Goal: Task Accomplishment & Management: Complete application form

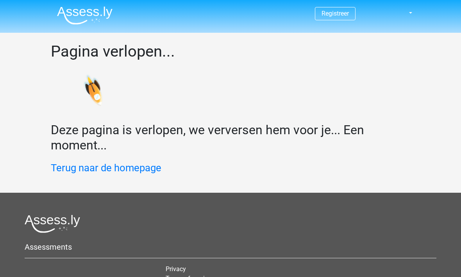
scroll to position [43, 0]
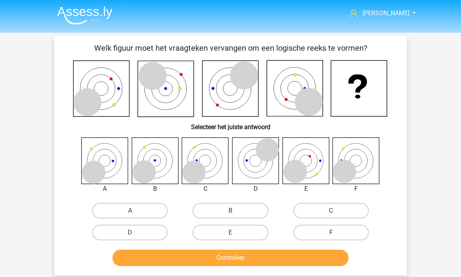
scroll to position [42, 12]
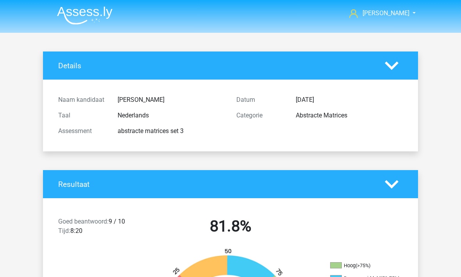
click at [393, 15] on span "[PERSON_NAME]" at bounding box center [386, 12] width 47 height 7
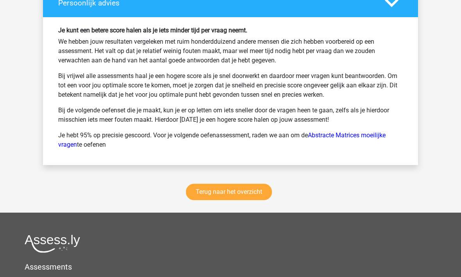
scroll to position [1118, 0]
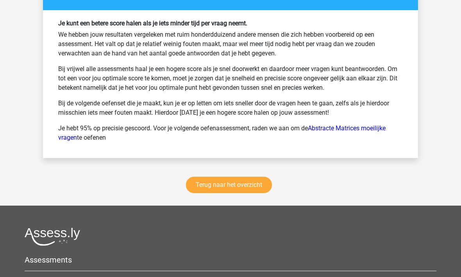
click at [199, 182] on link "Terug naar het overzicht" at bounding box center [229, 185] width 86 height 16
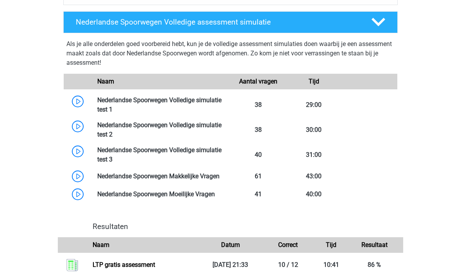
scroll to position [504, 0]
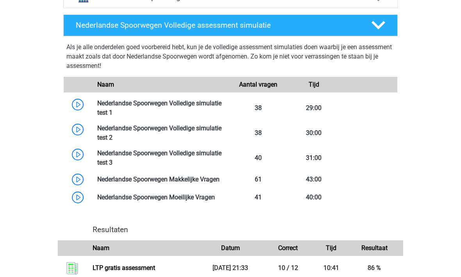
click at [113, 109] on link at bounding box center [113, 112] width 0 height 7
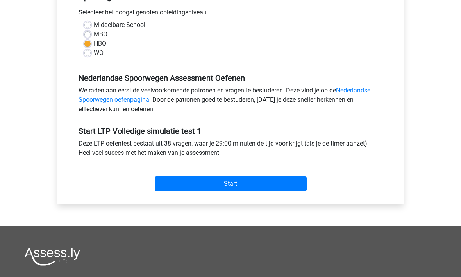
scroll to position [217, 0]
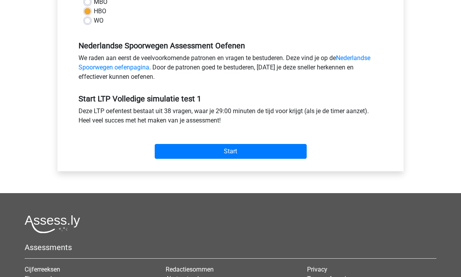
click at [207, 152] on input "Start" at bounding box center [231, 152] width 152 height 15
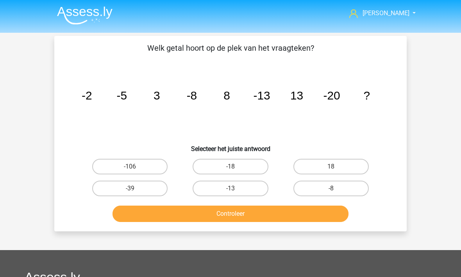
click at [353, 163] on label "18" at bounding box center [330, 167] width 75 height 16
click at [336, 167] on input "18" at bounding box center [333, 169] width 5 height 5
radio input "true"
click at [209, 210] on button "Controleer" at bounding box center [231, 214] width 236 height 16
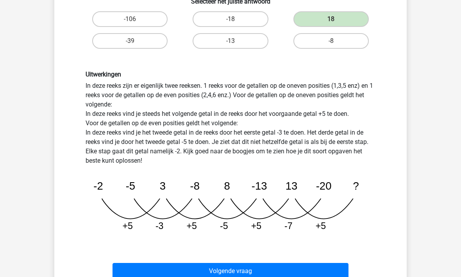
click at [226, 266] on button "Volgende vraag" at bounding box center [231, 271] width 236 height 16
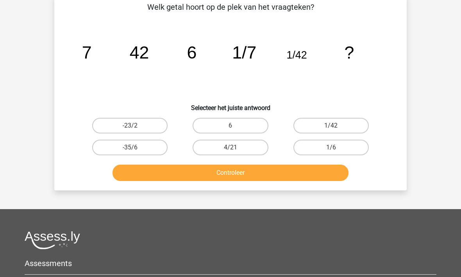
scroll to position [36, 0]
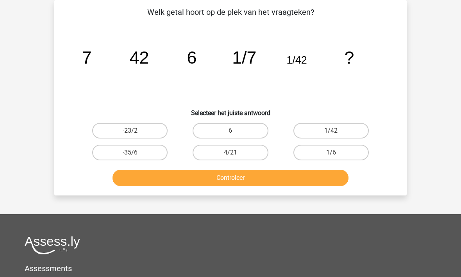
click at [221, 179] on button "Controleer" at bounding box center [231, 178] width 236 height 16
click at [324, 154] on label "1/6" at bounding box center [330, 153] width 75 height 16
click at [331, 154] on input "1/6" at bounding box center [333, 155] width 5 height 5
radio input "true"
click at [229, 174] on button "Controleer" at bounding box center [231, 178] width 236 height 16
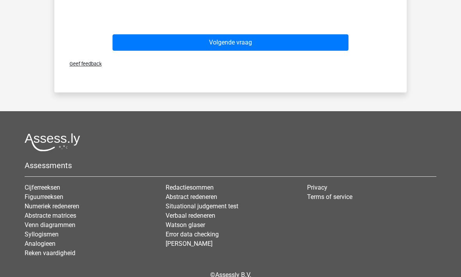
click at [190, 44] on button "Volgende vraag" at bounding box center [231, 42] width 236 height 16
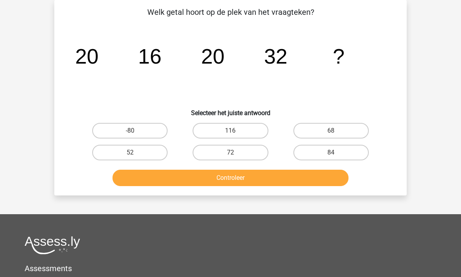
click at [317, 129] on label "68" at bounding box center [330, 131] width 75 height 16
click at [331, 131] on input "68" at bounding box center [333, 133] width 5 height 5
radio input "true"
click at [243, 176] on button "Controleer" at bounding box center [231, 178] width 236 height 16
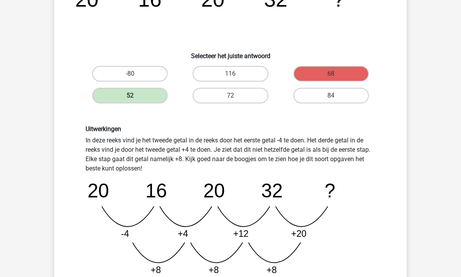
scroll to position [93, 0]
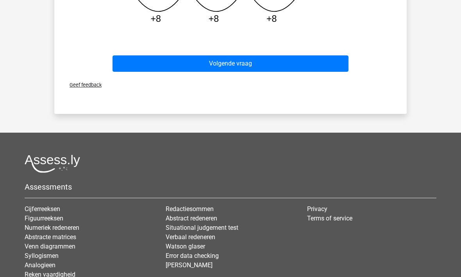
click at [179, 63] on button "Volgende vraag" at bounding box center [231, 64] width 236 height 16
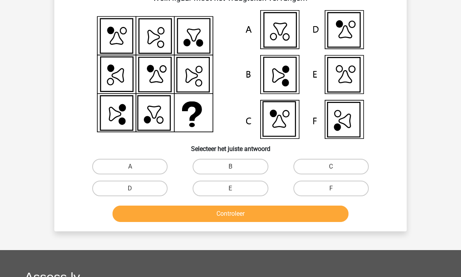
scroll to position [36, 0]
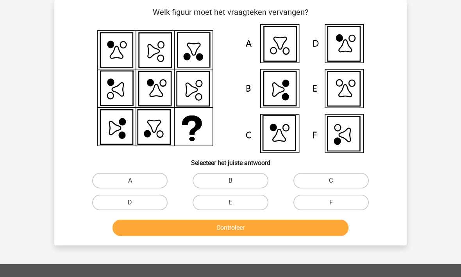
click at [54, 207] on div "Welk figuur moet het vraagteken vervangen?" at bounding box center [230, 123] width 353 height 246
click at [317, 200] on label "F" at bounding box center [330, 203] width 75 height 16
click at [331, 203] on input "F" at bounding box center [333, 205] width 5 height 5
radio input "true"
click at [265, 225] on button "Controleer" at bounding box center [231, 228] width 236 height 16
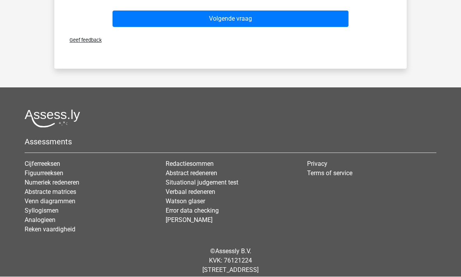
scroll to position [333, 0]
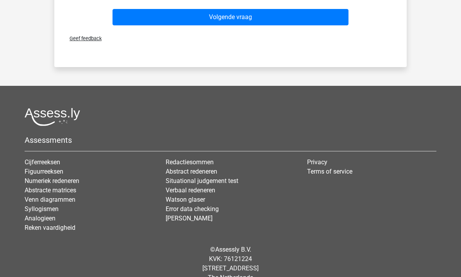
click at [181, 6] on div "Volgende vraag" at bounding box center [230, 16] width 327 height 26
click at [165, 18] on button "Volgende vraag" at bounding box center [231, 17] width 236 height 16
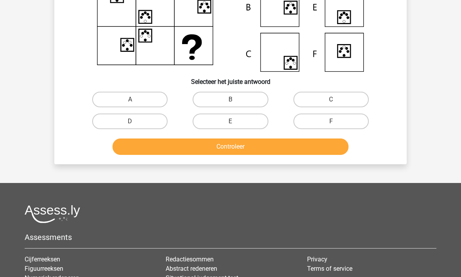
scroll to position [36, 0]
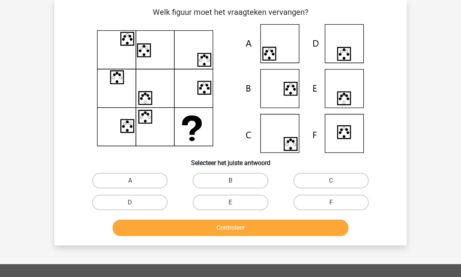
click at [218, 203] on label "E" at bounding box center [230, 203] width 75 height 16
click at [231, 203] on input "E" at bounding box center [233, 205] width 5 height 5
radio input "true"
click at [227, 231] on button "Controleer" at bounding box center [231, 228] width 236 height 16
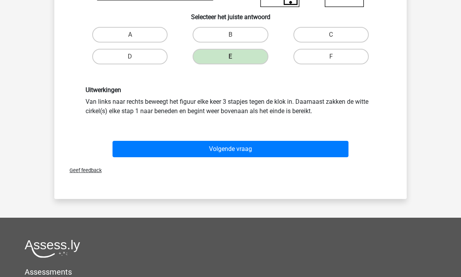
click at [190, 147] on button "Volgende vraag" at bounding box center [231, 149] width 236 height 16
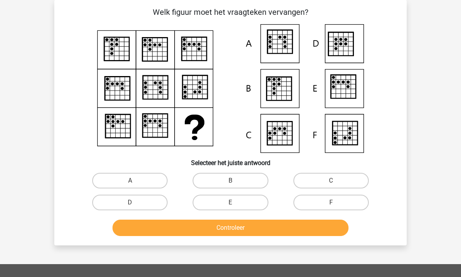
click at [134, 183] on input "A" at bounding box center [132, 183] width 5 height 5
radio input "true"
click at [197, 231] on button "Controleer" at bounding box center [231, 228] width 236 height 16
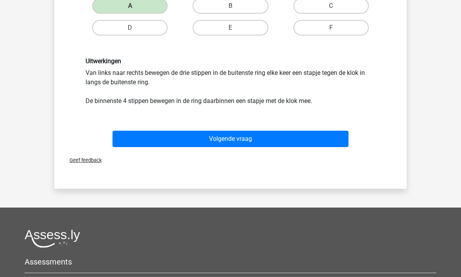
click at [186, 137] on button "Volgende vraag" at bounding box center [231, 139] width 236 height 16
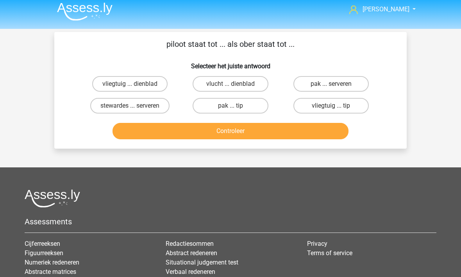
scroll to position [0, 0]
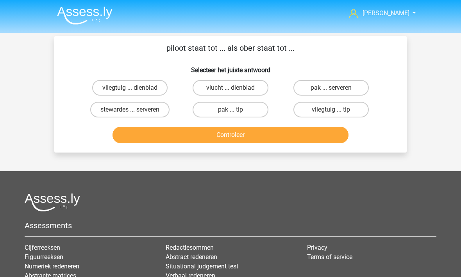
click at [101, 91] on label "vliegtuig ... dienblad" at bounding box center [129, 88] width 75 height 16
click at [130, 91] on input "vliegtuig ... dienblad" at bounding box center [132, 90] width 5 height 5
radio input "true"
click at [177, 139] on button "Controleer" at bounding box center [231, 135] width 236 height 16
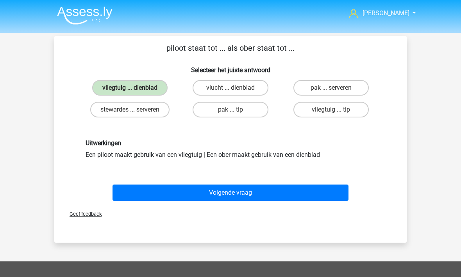
click at [186, 193] on button "Volgende vraag" at bounding box center [231, 193] width 236 height 16
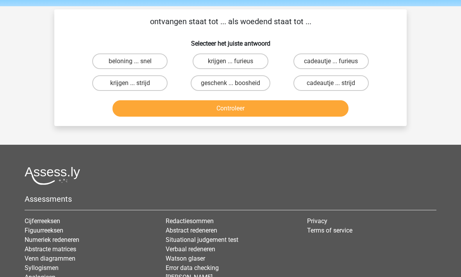
scroll to position [36, 0]
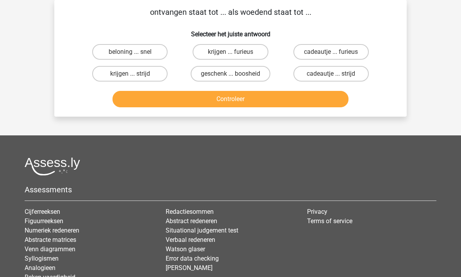
click at [218, 77] on label "geschenk ... boosheid" at bounding box center [231, 74] width 80 height 16
click at [231, 77] on input "geschenk ... boosheid" at bounding box center [233, 76] width 5 height 5
radio input "true"
click at [225, 103] on button "Controleer" at bounding box center [231, 99] width 236 height 16
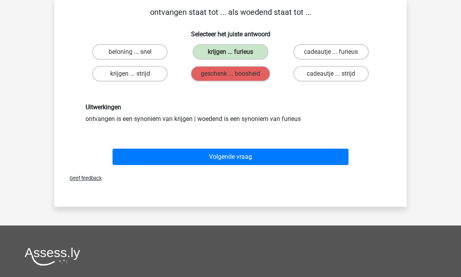
click at [249, 156] on button "Volgende vraag" at bounding box center [231, 157] width 236 height 16
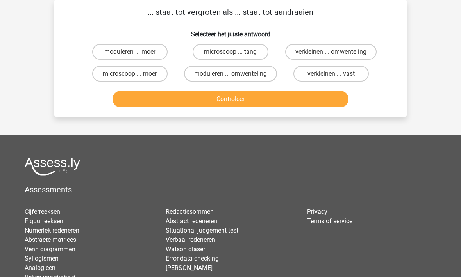
click at [211, 54] on label "microscoop ... tang" at bounding box center [230, 52] width 75 height 16
click at [231, 54] on input "microscoop ... tang" at bounding box center [233, 54] width 5 height 5
radio input "true"
click at [234, 103] on button "Controleer" at bounding box center [231, 99] width 236 height 16
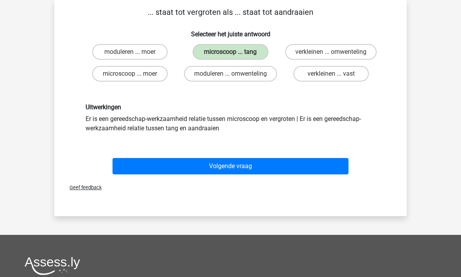
click at [244, 166] on button "Volgende vraag" at bounding box center [231, 166] width 236 height 16
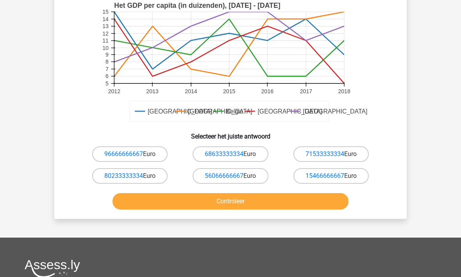
scroll to position [203, 0]
click at [217, 173] on link "56066666667" at bounding box center [224, 176] width 39 height 7
click at [340, 173] on link "15466666667" at bounding box center [325, 176] width 39 height 7
click at [240, 195] on button "Controleer" at bounding box center [231, 202] width 236 height 16
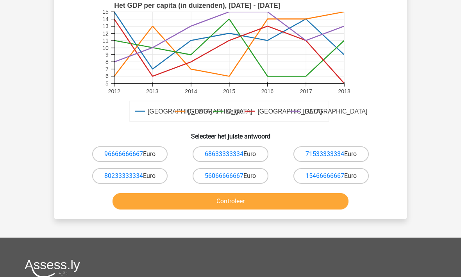
click at [225, 196] on button "Controleer" at bounding box center [231, 201] width 236 height 16
click at [156, 147] on label "96666666667 Euro" at bounding box center [129, 155] width 75 height 16
click at [135, 154] on input "96666666667 Euro" at bounding box center [132, 156] width 5 height 5
radio input "true"
click at [104, 150] on link "96666666667" at bounding box center [123, 153] width 39 height 7
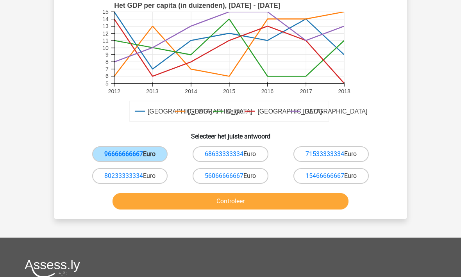
click at [157, 147] on label "96666666667 Euro" at bounding box center [129, 155] width 75 height 16
click at [135, 154] on input "96666666667 Euro" at bounding box center [132, 156] width 5 height 5
click at [200, 198] on button "Controleer" at bounding box center [231, 201] width 236 height 16
click at [212, 193] on button "Controleer" at bounding box center [231, 201] width 236 height 16
click at [216, 194] on button "Controleer" at bounding box center [231, 201] width 236 height 16
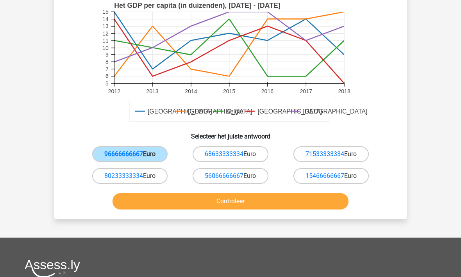
click at [229, 193] on button "Controleer" at bounding box center [231, 201] width 236 height 16
click at [70, 81] on div "Duitsland Frankrijk Belgie Luxemburg Londen Het GDP per capita (in duizenden), …" at bounding box center [230, 62] width 327 height 129
click at [255, 168] on label "56066666667 Euro" at bounding box center [230, 176] width 75 height 16
click at [236, 176] on input "56066666667 Euro" at bounding box center [233, 178] width 5 height 5
radio input "true"
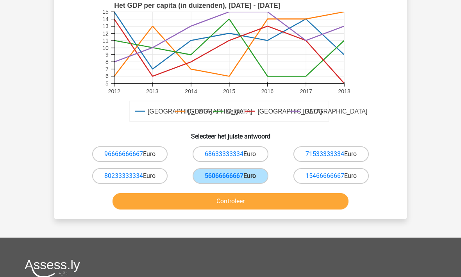
click at [227, 193] on button "Controleer" at bounding box center [231, 201] width 236 height 16
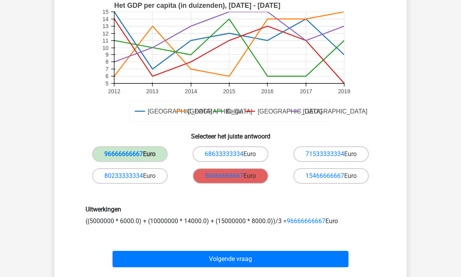
click at [222, 254] on button "Volgende vraag" at bounding box center [231, 259] width 236 height 16
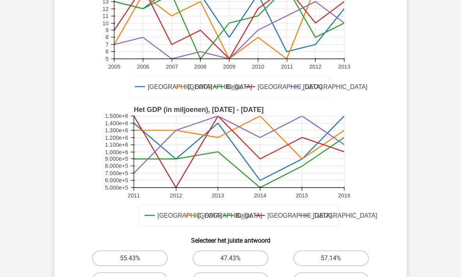
scroll to position [239, 0]
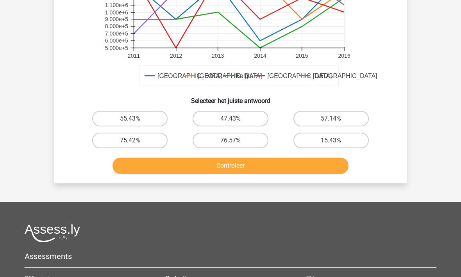
click at [349, 141] on label "15.43%" at bounding box center [330, 141] width 75 height 16
click at [336, 141] on input "15.43%" at bounding box center [333, 143] width 5 height 5
radio input "true"
click at [231, 172] on button "Controleer" at bounding box center [231, 166] width 236 height 16
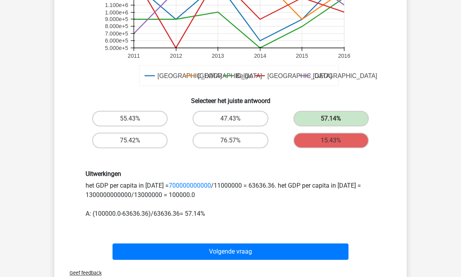
click at [241, 252] on button "Volgende vraag" at bounding box center [231, 252] width 236 height 16
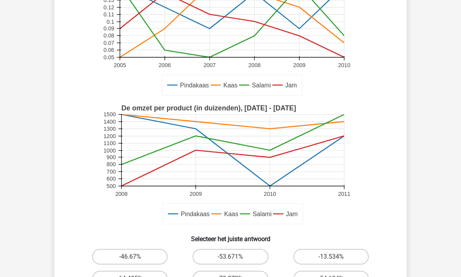
scroll to position [187, 0]
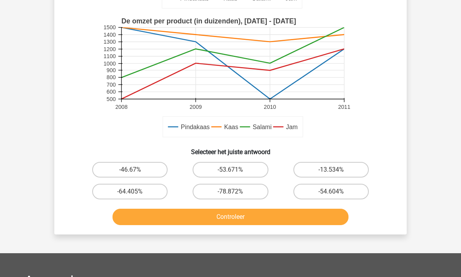
click at [358, 191] on label "-54.604%" at bounding box center [330, 192] width 75 height 16
click at [336, 192] on input "-54.604%" at bounding box center [333, 194] width 5 height 5
radio input "true"
click at [256, 221] on button "Controleer" at bounding box center [231, 217] width 236 height 16
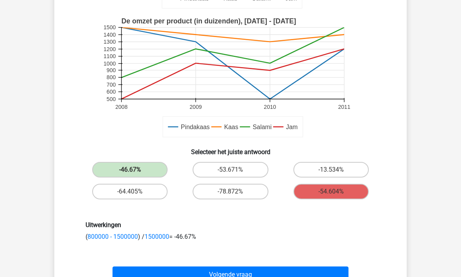
click at [273, 274] on button "Volgende vraag" at bounding box center [231, 275] width 236 height 16
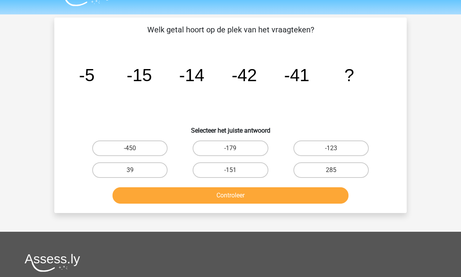
scroll to position [18, 0]
click at [315, 145] on label "-123" at bounding box center [330, 149] width 75 height 16
click at [331, 149] on input "-123" at bounding box center [333, 151] width 5 height 5
radio input "true"
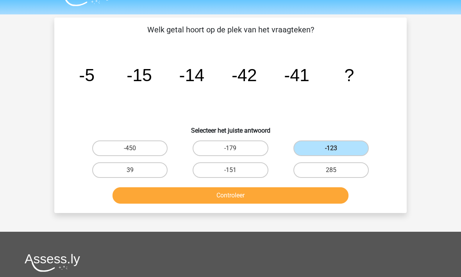
click at [218, 199] on button "Controleer" at bounding box center [231, 196] width 236 height 16
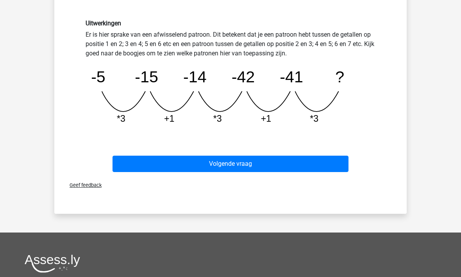
click at [197, 162] on button "Volgende vraag" at bounding box center [231, 164] width 236 height 16
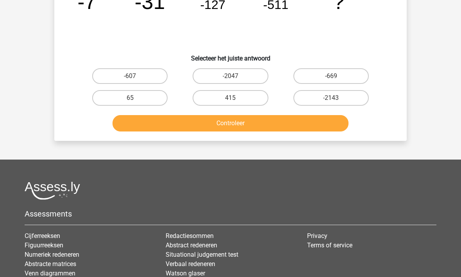
scroll to position [36, 0]
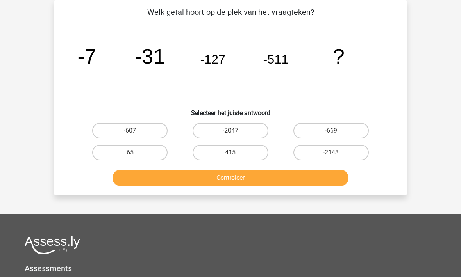
click at [210, 132] on label "-2047" at bounding box center [230, 131] width 75 height 16
click at [231, 132] on input "-2047" at bounding box center [233, 133] width 5 height 5
radio input "true"
click at [208, 185] on button "Controleer" at bounding box center [231, 178] width 236 height 16
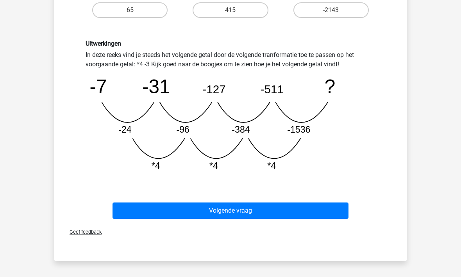
click at [187, 212] on button "Volgende vraag" at bounding box center [231, 211] width 236 height 16
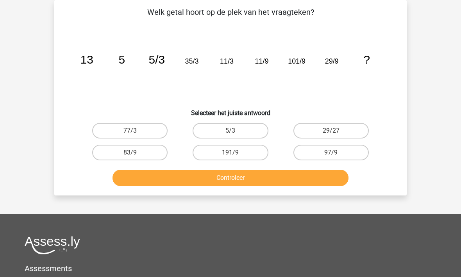
click at [203, 151] on label "191/9" at bounding box center [230, 153] width 75 height 16
click at [231, 153] on input "191/9" at bounding box center [233, 155] width 5 height 5
radio input "true"
click at [202, 182] on button "Controleer" at bounding box center [231, 178] width 236 height 16
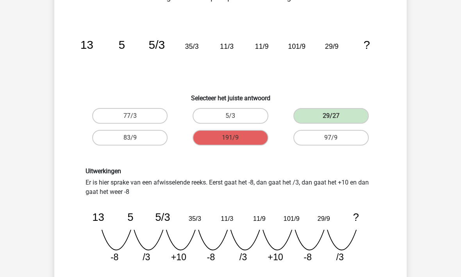
scroll to position [50, 0]
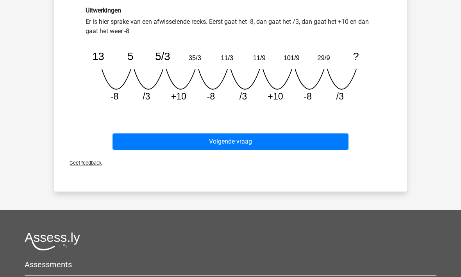
click at [175, 136] on button "Volgende vraag" at bounding box center [231, 142] width 236 height 16
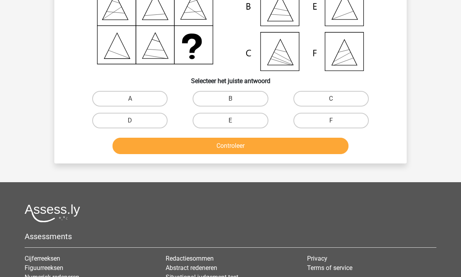
scroll to position [36, 0]
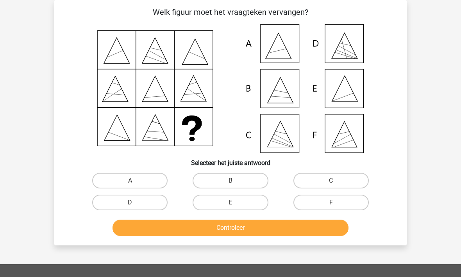
click at [223, 199] on label "E" at bounding box center [230, 203] width 75 height 16
click at [231, 203] on input "E" at bounding box center [233, 205] width 5 height 5
radio input "true"
click at [223, 228] on button "Controleer" at bounding box center [231, 228] width 236 height 16
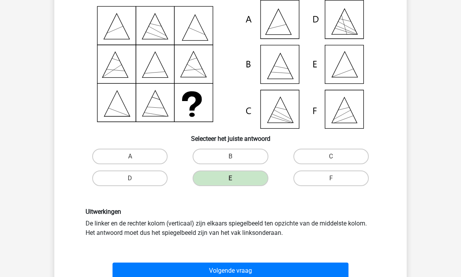
click at [202, 272] on button "Volgende vraag" at bounding box center [231, 271] width 236 height 16
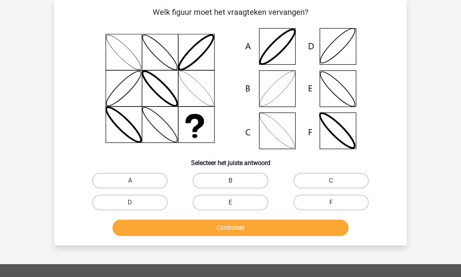
click at [210, 181] on label "B" at bounding box center [230, 181] width 75 height 16
click at [231, 181] on input "B" at bounding box center [233, 183] width 5 height 5
radio input "true"
click at [207, 229] on button "Controleer" at bounding box center [231, 228] width 236 height 16
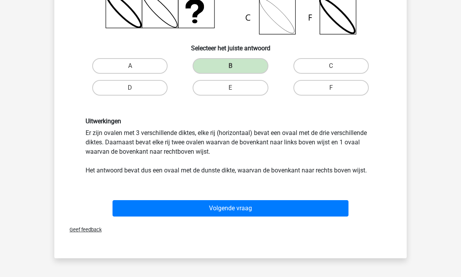
click at [175, 207] on button "Volgende vraag" at bounding box center [231, 209] width 236 height 16
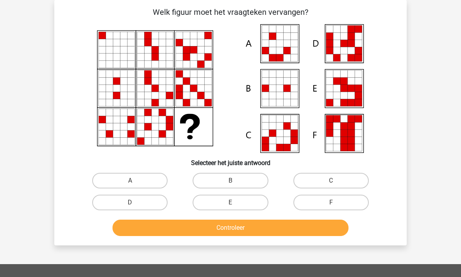
click at [209, 204] on label "E" at bounding box center [230, 203] width 75 height 16
click at [231, 204] on input "E" at bounding box center [233, 205] width 5 height 5
radio input "true"
click at [212, 232] on button "Controleer" at bounding box center [231, 228] width 236 height 16
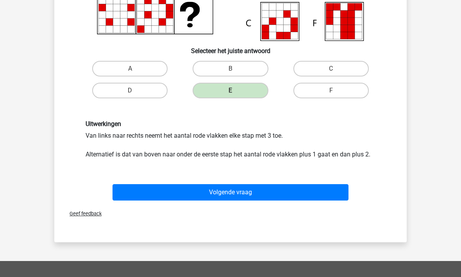
click at [187, 196] on button "Volgende vraag" at bounding box center [231, 192] width 236 height 16
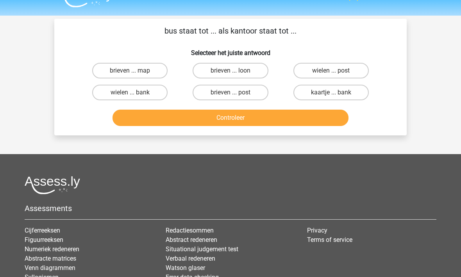
scroll to position [16, 0]
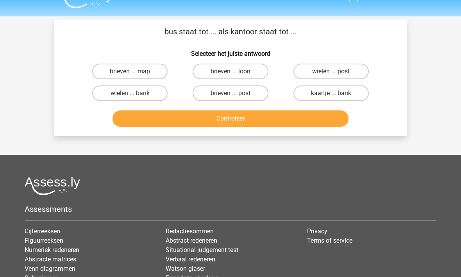
click at [116, 95] on label "wielen ... bank" at bounding box center [129, 94] width 75 height 16
click at [130, 95] on input "wielen ... bank" at bounding box center [132, 95] width 5 height 5
radio input "true"
click at [146, 115] on button "Controleer" at bounding box center [231, 119] width 236 height 16
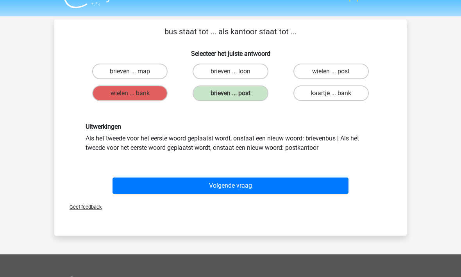
click at [188, 183] on button "Volgende vraag" at bounding box center [231, 186] width 236 height 16
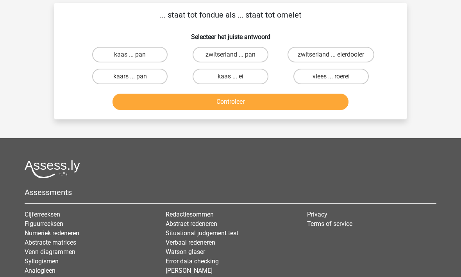
scroll to position [36, 0]
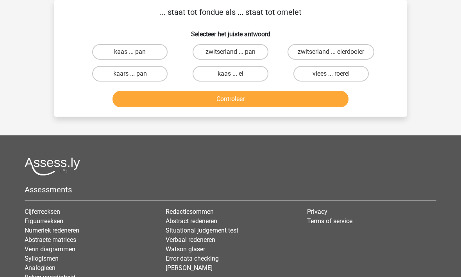
click at [325, 75] on label "vlees ... roerei" at bounding box center [330, 74] width 75 height 16
click at [331, 75] on input "vlees ... roerei" at bounding box center [333, 76] width 5 height 5
radio input "true"
click at [279, 99] on button "Controleer" at bounding box center [231, 99] width 236 height 16
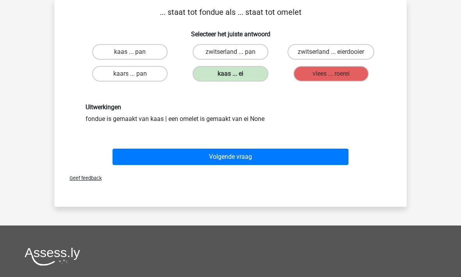
click at [240, 162] on button "Volgende vraag" at bounding box center [231, 157] width 236 height 16
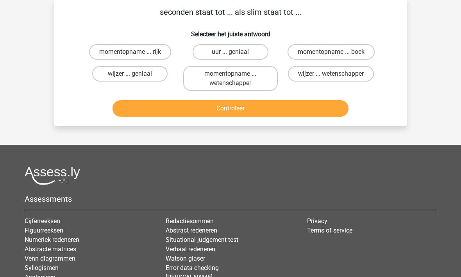
click at [213, 48] on label "uur ... geniaal" at bounding box center [230, 52] width 75 height 16
click at [231, 52] on input "uur ... geniaal" at bounding box center [233, 54] width 5 height 5
radio input "true"
click at [216, 101] on button "Controleer" at bounding box center [231, 108] width 236 height 16
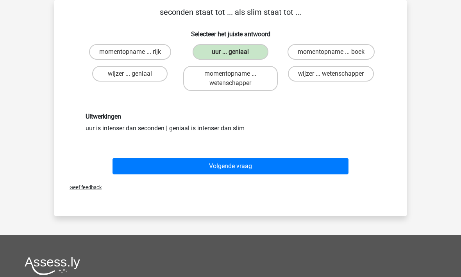
click at [224, 166] on button "Volgende vraag" at bounding box center [231, 166] width 236 height 16
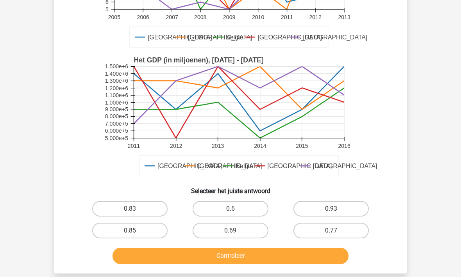
click at [219, 207] on label "0.6" at bounding box center [230, 210] width 75 height 16
click at [231, 209] on input "0.6" at bounding box center [233, 211] width 5 height 5
radio input "true"
click at [224, 260] on button "Controleer" at bounding box center [231, 256] width 236 height 16
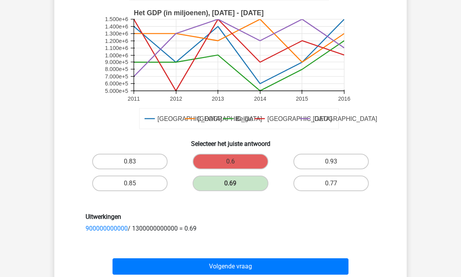
click at [223, 271] on button "Volgende vraag" at bounding box center [231, 267] width 236 height 16
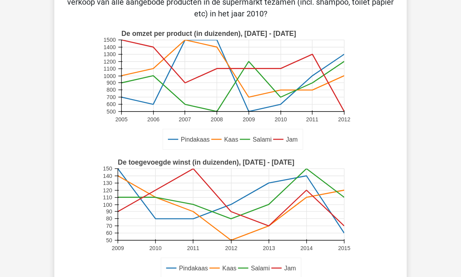
scroll to position [209, 0]
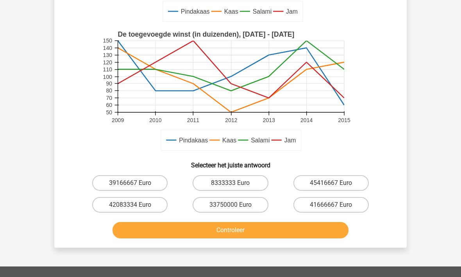
click at [223, 180] on label "8333333 Euro" at bounding box center [230, 183] width 75 height 16
click at [231, 183] on input "8333333 Euro" at bounding box center [233, 185] width 5 height 5
radio input "true"
click at [242, 228] on button "Controleer" at bounding box center [231, 230] width 236 height 16
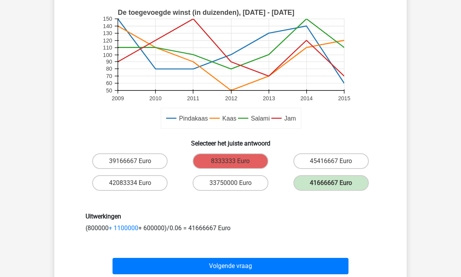
click at [225, 267] on button "Volgende vraag" at bounding box center [231, 267] width 236 height 16
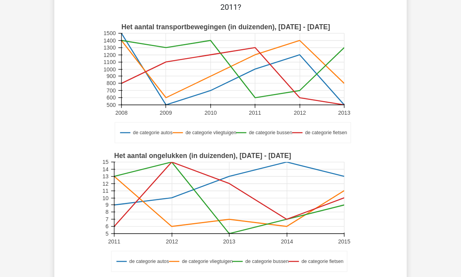
scroll to position [114, 0]
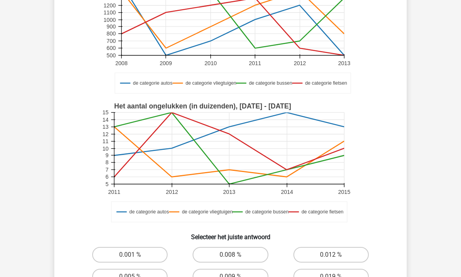
click at [357, 256] on label "0.012 %" at bounding box center [330, 255] width 75 height 16
click at [336, 256] on input "0.012 %" at bounding box center [333, 257] width 5 height 5
radio input "true"
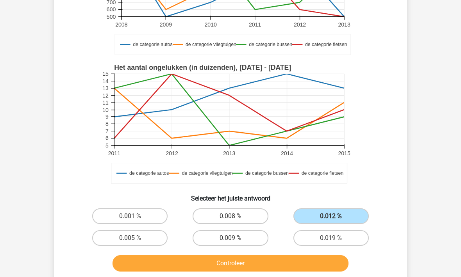
click at [233, 268] on button "Controleer" at bounding box center [231, 264] width 236 height 16
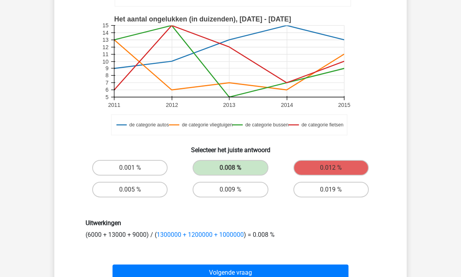
click at [215, 275] on button "Volgende vraag" at bounding box center [231, 273] width 236 height 16
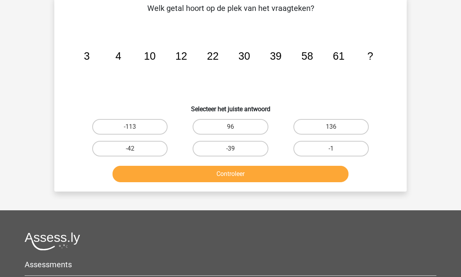
scroll to position [36, 0]
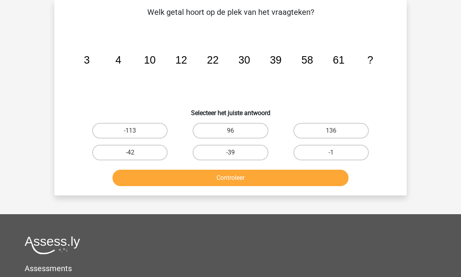
click at [217, 130] on label "96" at bounding box center [230, 131] width 75 height 16
click at [231, 131] on input "96" at bounding box center [233, 133] width 5 height 5
radio input "true"
click at [216, 191] on div "Welk getal hoort op de plek van het vraagteken? image/svg+xml 3 4 10 12 22 30 3…" at bounding box center [230, 98] width 353 height 196
click at [202, 183] on button "Controleer" at bounding box center [231, 178] width 236 height 16
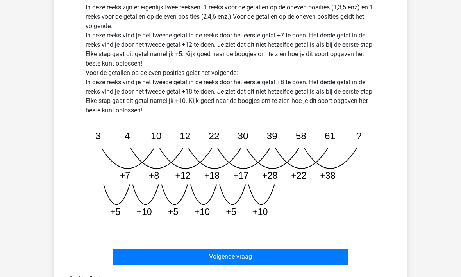
click at [206, 258] on button "Volgende vraag" at bounding box center [231, 257] width 236 height 16
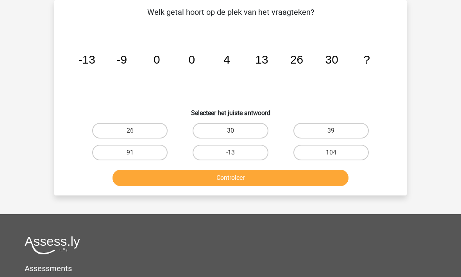
click at [311, 131] on label "39" at bounding box center [330, 131] width 75 height 16
click at [331, 131] on input "39" at bounding box center [333, 133] width 5 height 5
radio input "true"
click at [270, 170] on button "Controleer" at bounding box center [231, 178] width 236 height 16
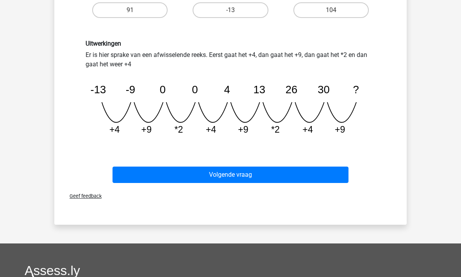
click at [195, 167] on button "Volgende vraag" at bounding box center [231, 175] width 236 height 16
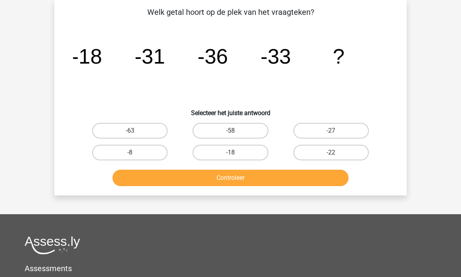
click at [217, 149] on label "-18" at bounding box center [230, 153] width 75 height 16
click at [231, 153] on input "-18" at bounding box center [233, 155] width 5 height 5
radio input "true"
click at [216, 178] on button "Controleer" at bounding box center [231, 178] width 236 height 16
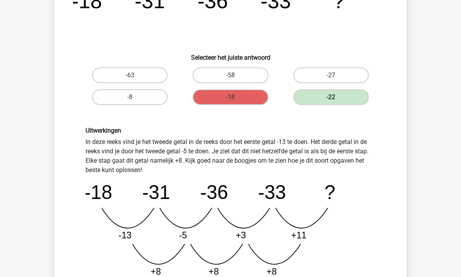
scroll to position [92, 0]
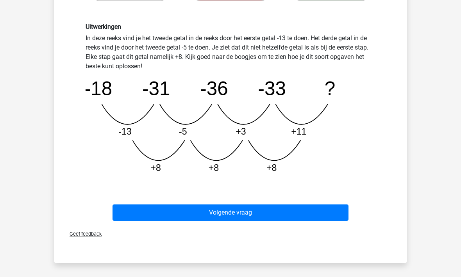
click at [188, 213] on button "Volgende vraag" at bounding box center [231, 213] width 236 height 16
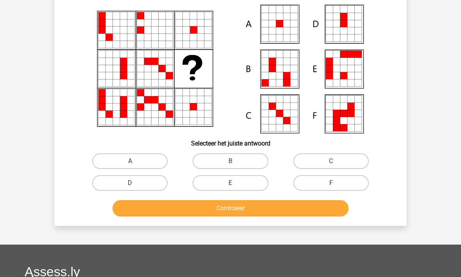
scroll to position [36, 0]
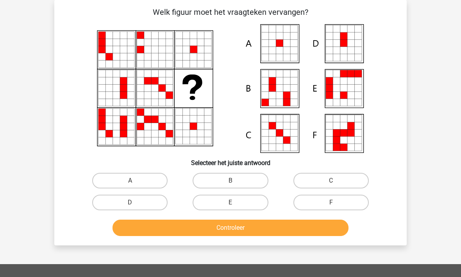
click at [319, 236] on button "Controleer" at bounding box center [231, 228] width 236 height 16
click at [306, 199] on label "F" at bounding box center [330, 203] width 75 height 16
click at [331, 203] on input "F" at bounding box center [333, 205] width 5 height 5
radio input "true"
click at [274, 230] on button "Controleer" at bounding box center [231, 228] width 236 height 16
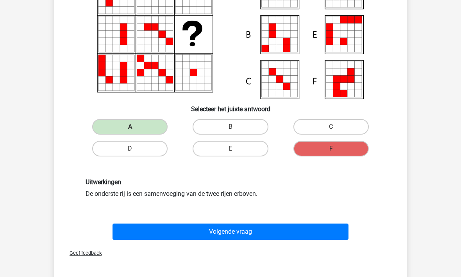
click at [159, 229] on button "Volgende vraag" at bounding box center [231, 232] width 236 height 16
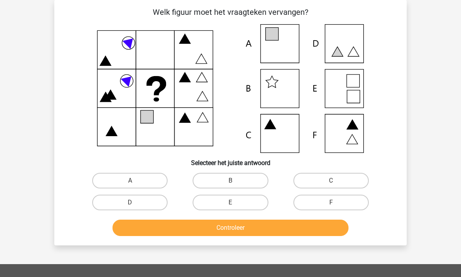
click at [127, 184] on label "A" at bounding box center [129, 181] width 75 height 16
click at [130, 184] on input "A" at bounding box center [132, 183] width 5 height 5
radio input "true"
click at [179, 233] on button "Controleer" at bounding box center [231, 228] width 236 height 16
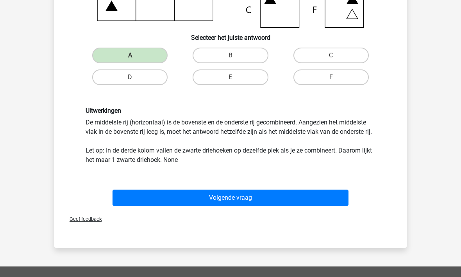
click at [182, 193] on button "Volgende vraag" at bounding box center [231, 198] width 236 height 16
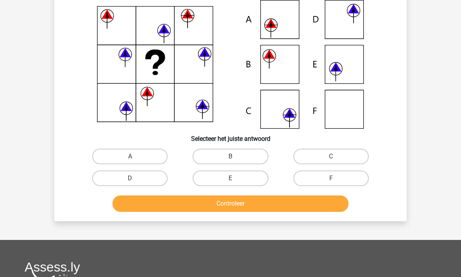
scroll to position [61, 0]
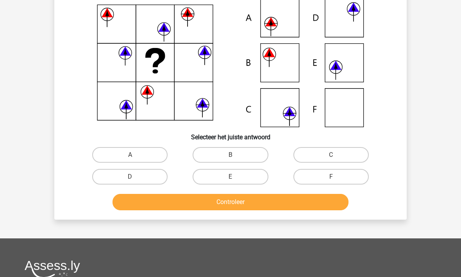
click at [387, 192] on div "Controleer" at bounding box center [230, 201] width 327 height 26
click at [312, 153] on label "C" at bounding box center [330, 156] width 75 height 16
click at [331, 156] on input "C" at bounding box center [333, 158] width 5 height 5
radio input "true"
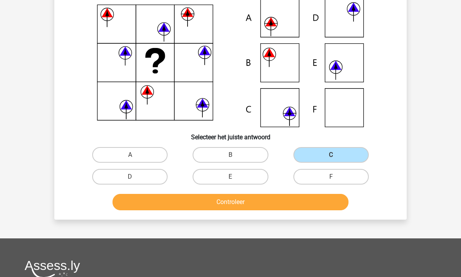
click at [223, 204] on button "Controleer" at bounding box center [231, 202] width 236 height 16
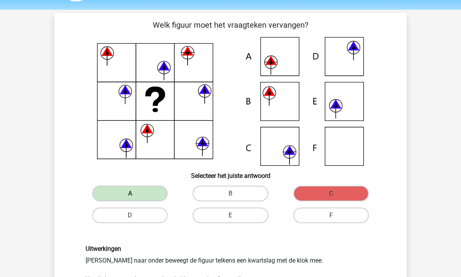
scroll to position [22, 0]
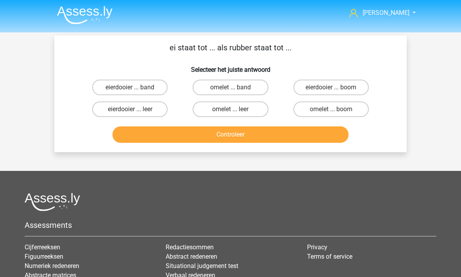
scroll to position [0, 0]
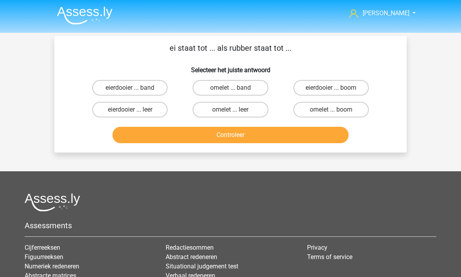
click at [215, 88] on label "omelet ... band" at bounding box center [230, 88] width 75 height 16
click at [231, 88] on input "omelet ... band" at bounding box center [233, 90] width 5 height 5
radio input "true"
click at [213, 143] on button "Controleer" at bounding box center [231, 135] width 236 height 16
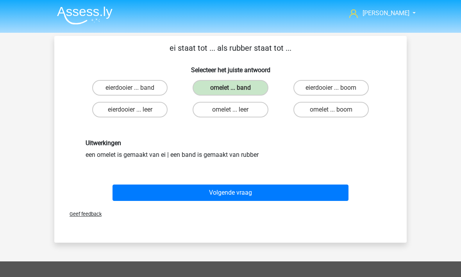
click at [208, 192] on button "Volgende vraag" at bounding box center [231, 193] width 236 height 16
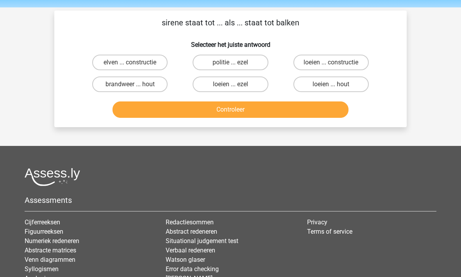
scroll to position [36, 0]
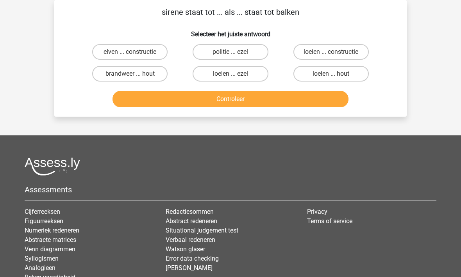
click at [217, 72] on label "loeien ... ezel" at bounding box center [230, 74] width 75 height 16
click at [231, 74] on input "loeien ... ezel" at bounding box center [233, 76] width 5 height 5
radio input "true"
click at [215, 100] on button "Controleer" at bounding box center [231, 99] width 236 height 16
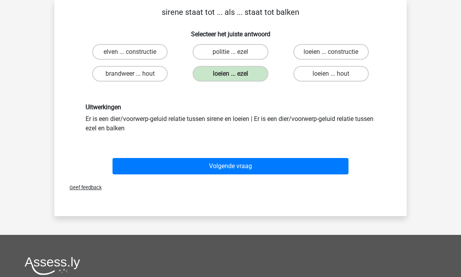
click at [182, 174] on button "Volgende vraag" at bounding box center [231, 167] width 236 height 16
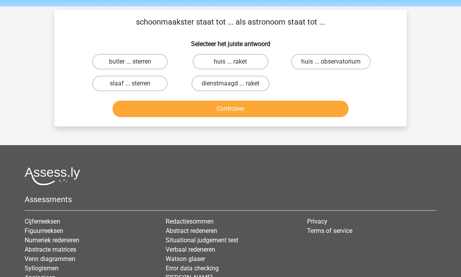
scroll to position [25, 0]
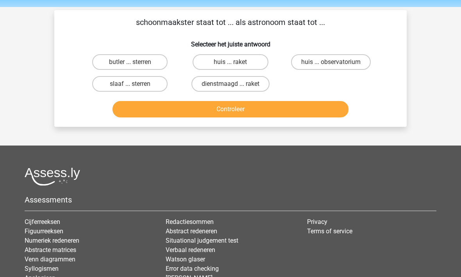
click at [321, 64] on label "huis ... observatorium" at bounding box center [331, 63] width 80 height 16
click at [331, 64] on input "huis ... observatorium" at bounding box center [333, 65] width 5 height 5
radio input "true"
click at [215, 103] on button "Controleer" at bounding box center [231, 109] width 236 height 16
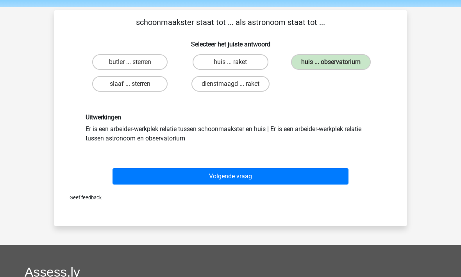
click at [212, 172] on button "Volgende vraag" at bounding box center [231, 176] width 236 height 16
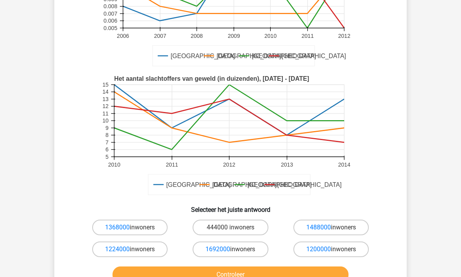
scroll to position [151, 0]
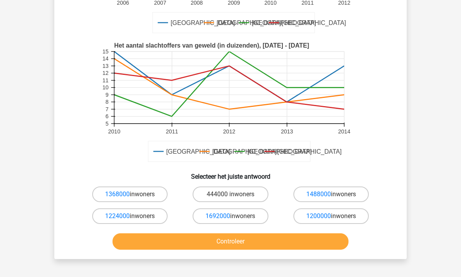
click at [249, 215] on label "1692000 inwoners" at bounding box center [230, 217] width 75 height 16
click at [236, 217] on input "1692000 inwoners" at bounding box center [233, 219] width 5 height 5
radio input "true"
click at [235, 240] on button "Controleer" at bounding box center [231, 242] width 236 height 16
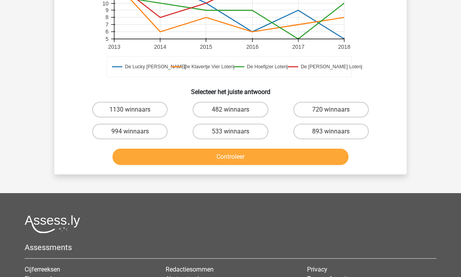
scroll to position [293, 0]
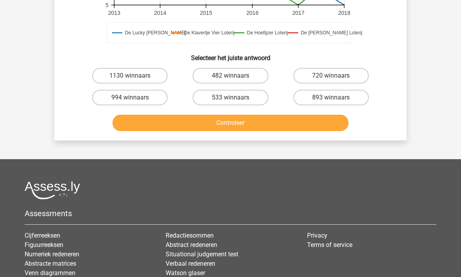
click at [116, 74] on label "1130 winnaars" at bounding box center [129, 76] width 75 height 16
click at [130, 76] on input "1130 winnaars" at bounding box center [132, 78] width 5 height 5
radio input "true"
click at [133, 126] on button "Controleer" at bounding box center [231, 123] width 236 height 16
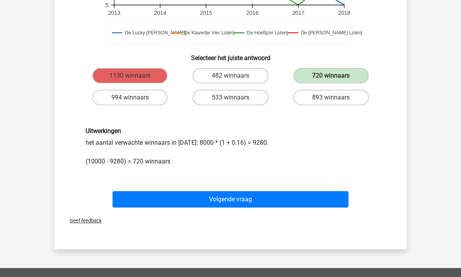
click at [156, 200] on button "Volgende vraag" at bounding box center [231, 199] width 236 height 16
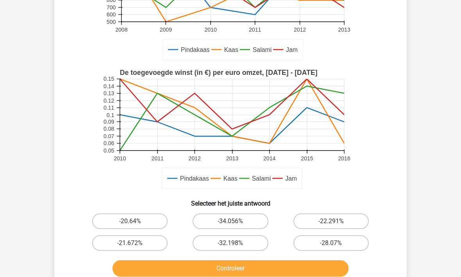
scroll to position [208, 0]
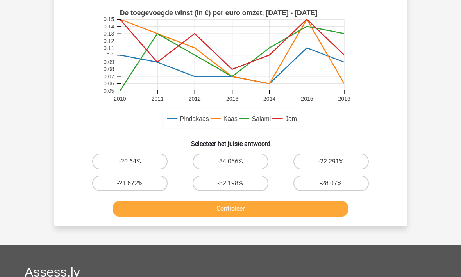
click at [115, 185] on label "-21.672%" at bounding box center [129, 184] width 75 height 16
click at [130, 185] on input "-21.672%" at bounding box center [132, 186] width 5 height 5
radio input "true"
click at [169, 212] on button "Controleer" at bounding box center [231, 209] width 236 height 16
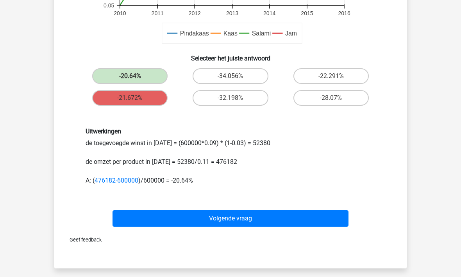
click at [157, 214] on button "Volgende vraag" at bounding box center [231, 219] width 236 height 16
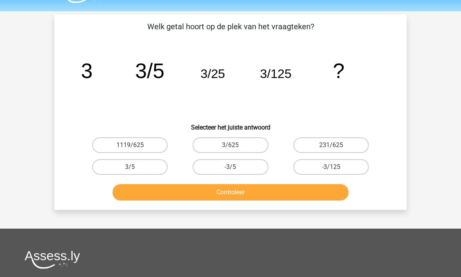
scroll to position [21, 0]
click at [209, 146] on label "3/625" at bounding box center [230, 146] width 75 height 16
click at [231, 146] on input "3/625" at bounding box center [233, 147] width 5 height 5
radio input "true"
click at [216, 188] on button "Controleer" at bounding box center [231, 192] width 236 height 16
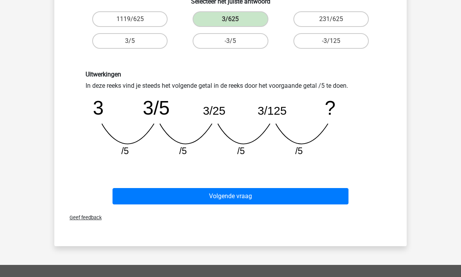
click at [214, 204] on button "Volgende vraag" at bounding box center [231, 197] width 236 height 16
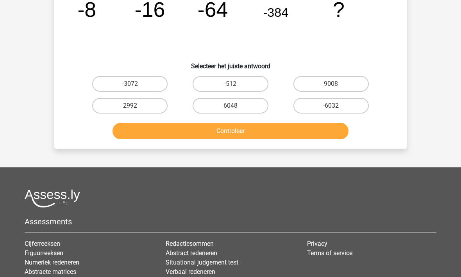
scroll to position [36, 0]
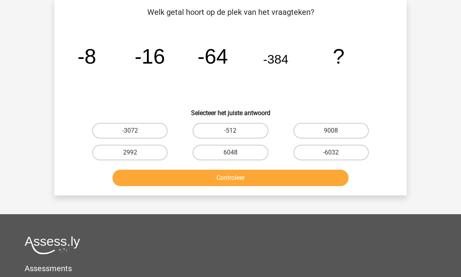
click at [127, 129] on label "-3072" at bounding box center [129, 131] width 75 height 16
click at [130, 131] on input "-3072" at bounding box center [132, 133] width 5 height 5
radio input "true"
click at [160, 184] on button "Controleer" at bounding box center [231, 178] width 236 height 16
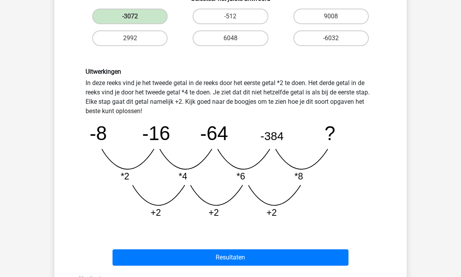
scroll to position [184, 0]
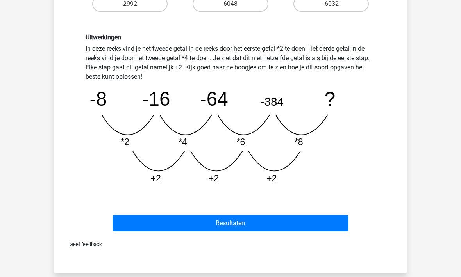
click at [191, 221] on button "Resultaten" at bounding box center [231, 224] width 236 height 16
click at [168, 216] on button "Resultaten" at bounding box center [231, 224] width 236 height 16
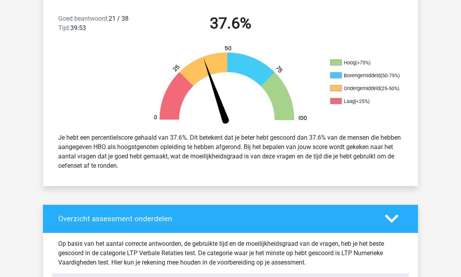
scroll to position [206, 0]
click at [109, 212] on div "Overzicht assessment onderdelen" at bounding box center [230, 220] width 375 height 28
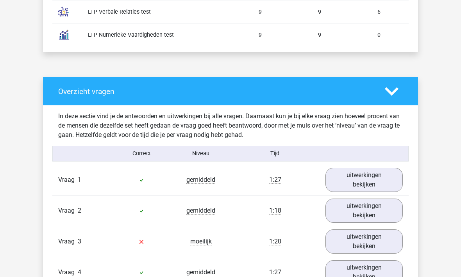
scroll to position [551, 0]
